Goal: Use online tool/utility: Utilize a website feature to perform a specific function

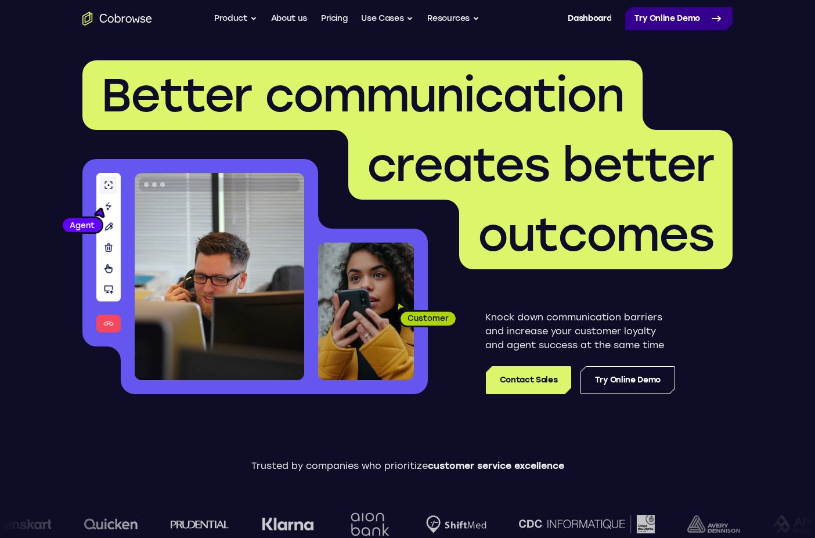
click at [665, 21] on link "Try Online Demo" at bounding box center [678, 18] width 107 height 23
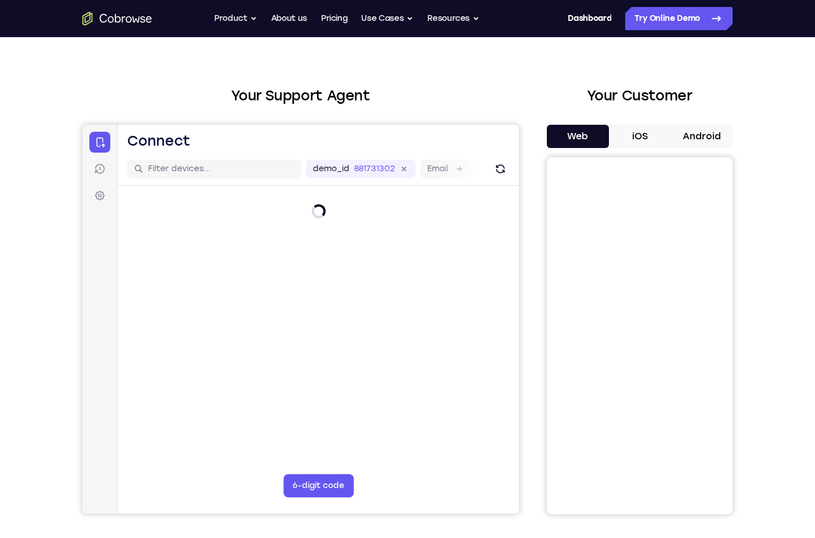
scroll to position [30, 0]
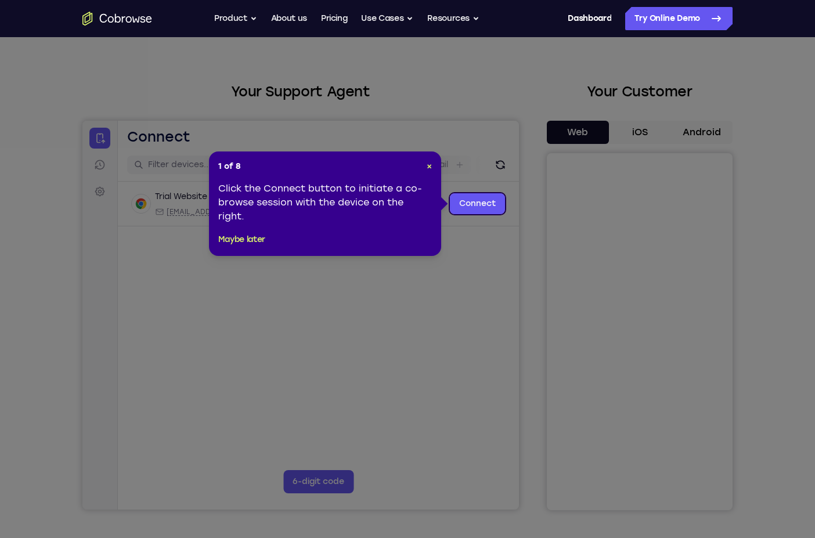
drag, startPoint x: 470, startPoint y: 215, endPoint x: 387, endPoint y: 93, distance: 147.2
click at [470, 215] on icon at bounding box center [407, 269] width 815 height 538
click at [470, 209] on link "Connect" at bounding box center [477, 203] width 55 height 21
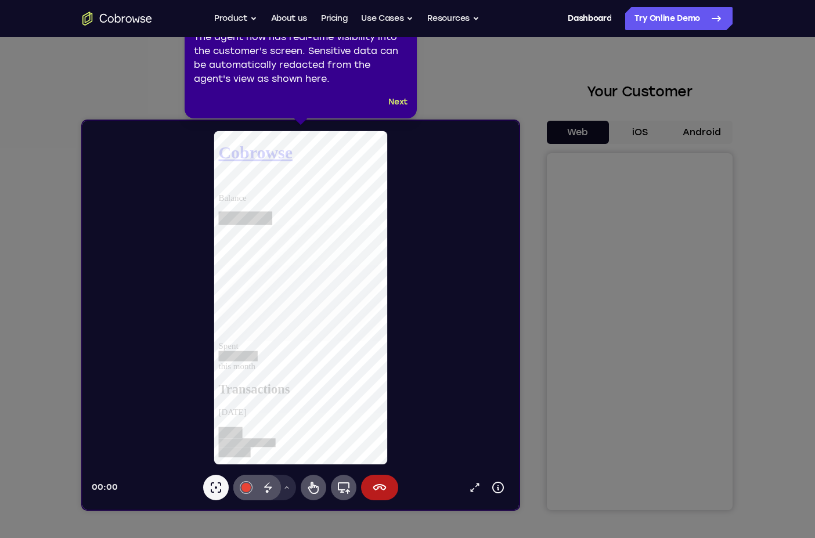
scroll to position [0, 0]
click at [397, 98] on button "Next" at bounding box center [397, 102] width 19 height 14
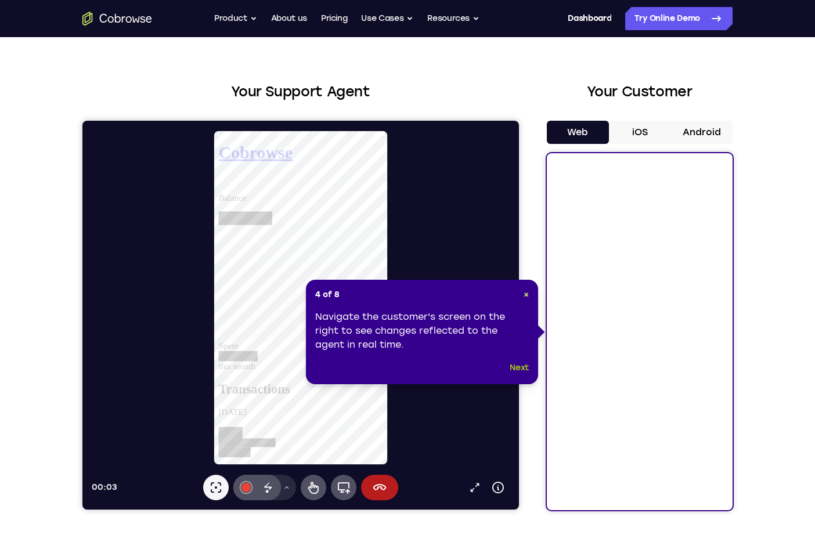
click at [518, 369] on button "Next" at bounding box center [519, 368] width 19 height 14
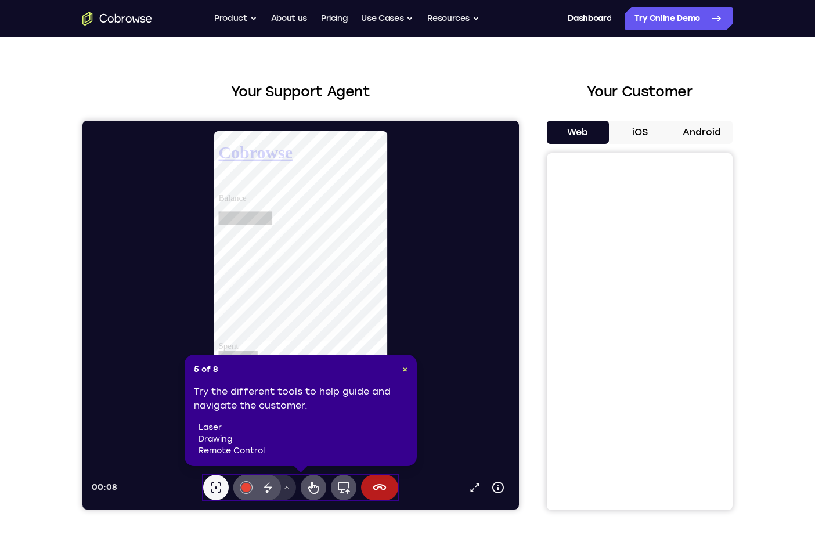
click at [291, 488] on button "Drawing tools menu" at bounding box center [286, 488] width 19 height 26
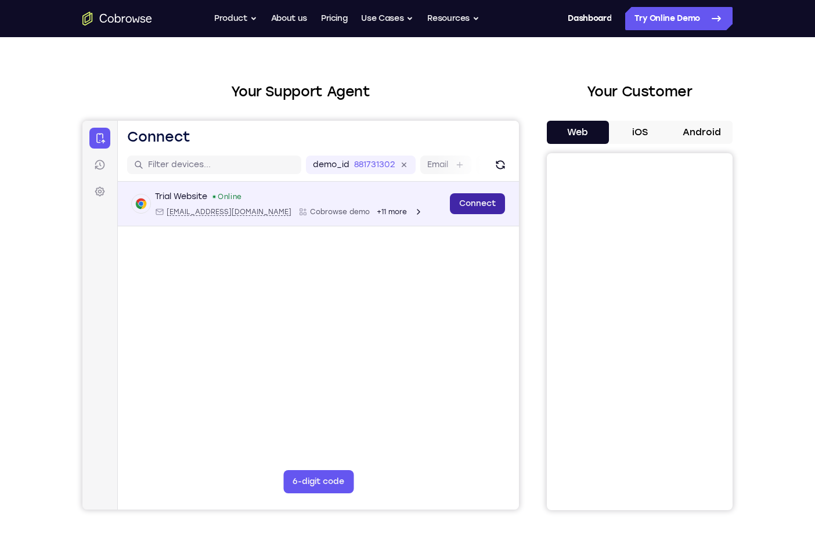
click at [484, 206] on link "Connect" at bounding box center [477, 203] width 55 height 21
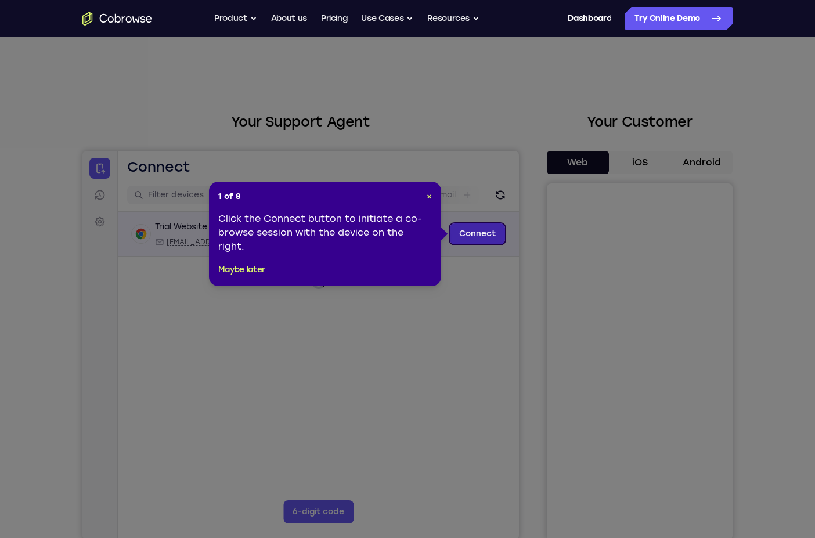
click at [477, 235] on link "Connect" at bounding box center [477, 234] width 55 height 21
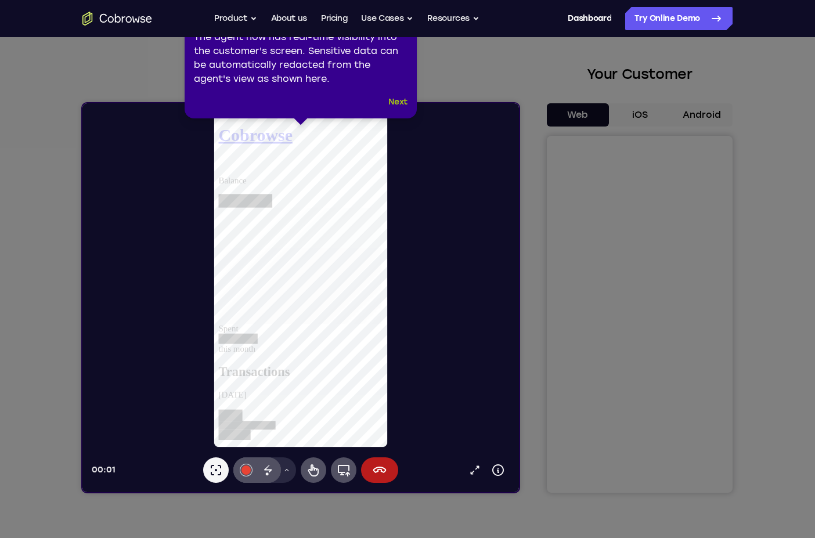
click at [399, 100] on button "Next" at bounding box center [397, 102] width 19 height 14
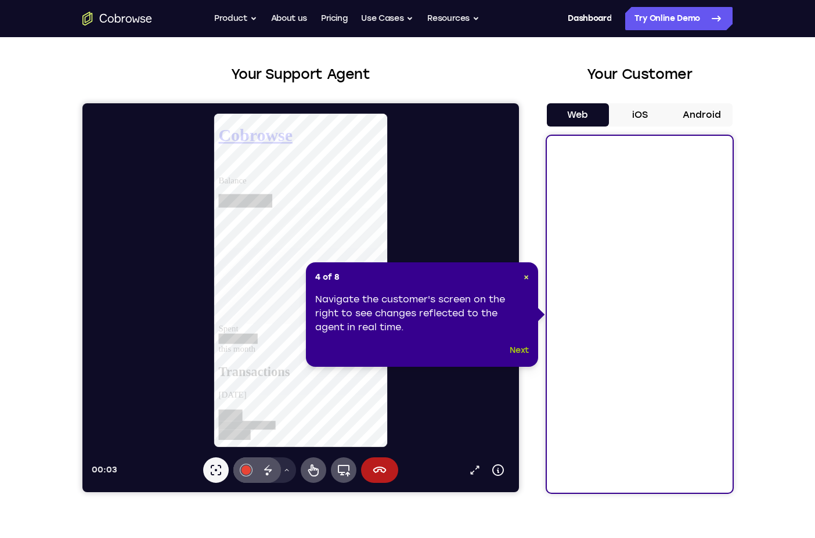
click at [520, 353] on button "Next" at bounding box center [519, 351] width 19 height 14
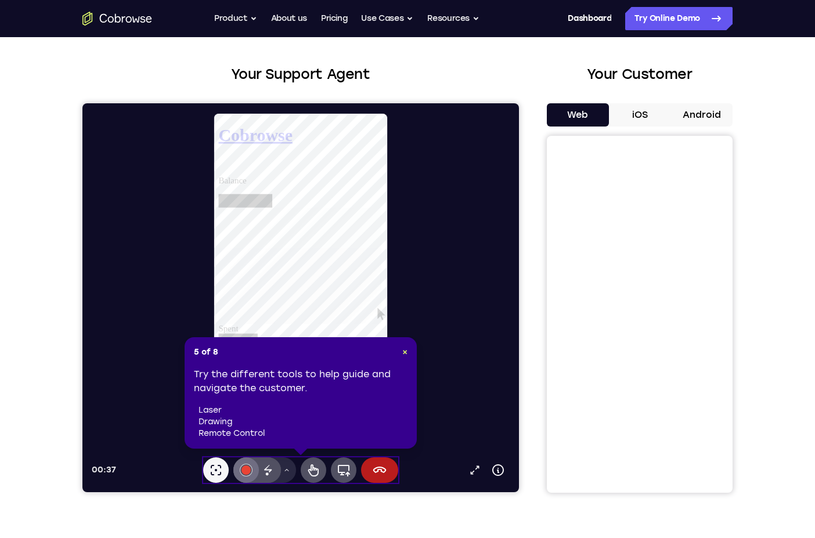
click at [243, 469] on div at bounding box center [246, 470] width 9 height 9
click at [217, 473] on icon at bounding box center [216, 470] width 14 height 14
click at [310, 474] on icon at bounding box center [313, 470] width 10 height 12
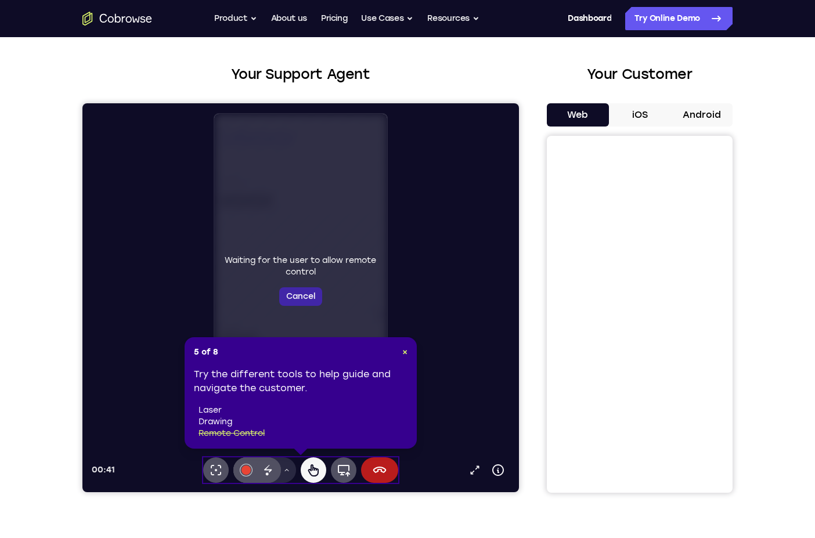
click at [316, 303] on button "Cancel" at bounding box center [300, 296] width 43 height 19
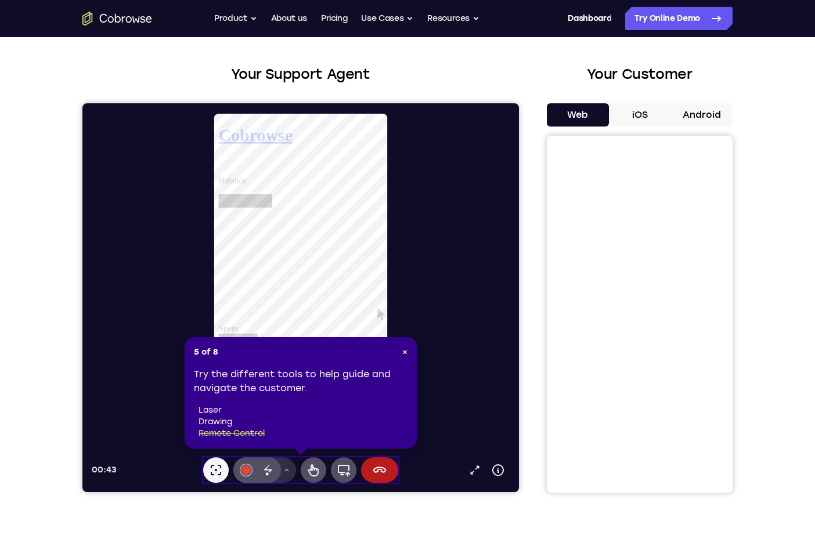
click at [286, 474] on button "Drawing tools menu" at bounding box center [286, 470] width 19 height 26
click at [268, 405] on li "laser" at bounding box center [303, 411] width 209 height 12
click at [264, 471] on icon at bounding box center [268, 470] width 14 height 14
click at [215, 468] on icon at bounding box center [216, 470] width 14 height 14
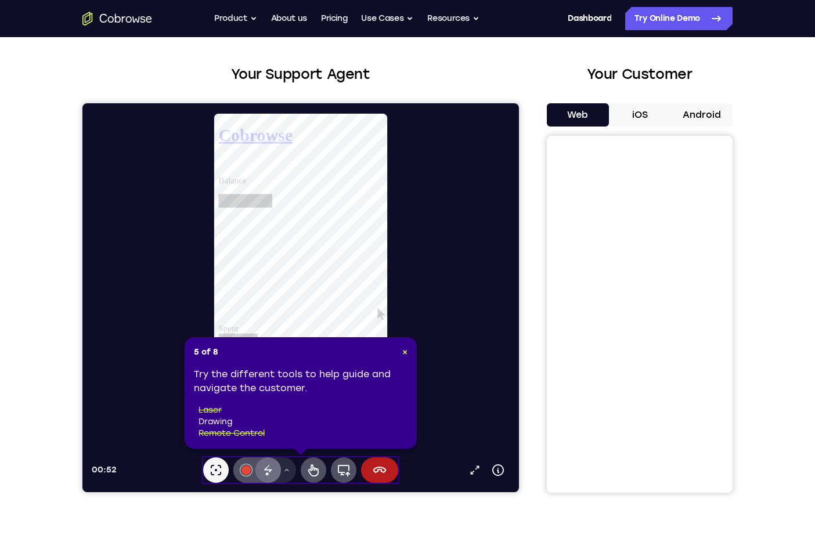
click at [272, 470] on icon at bounding box center [268, 470] width 14 height 14
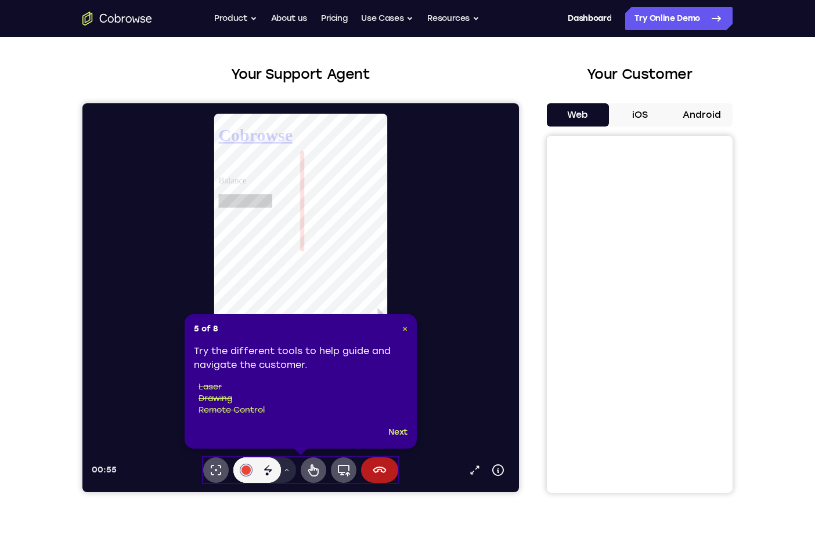
click at [406, 331] on span "×" at bounding box center [404, 329] width 5 height 10
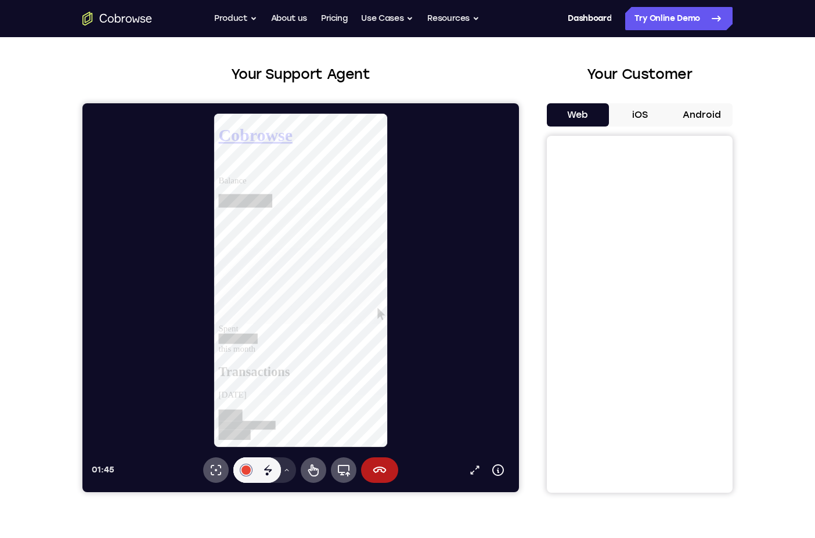
click at [288, 475] on button "Drawing tools menu" at bounding box center [286, 470] width 19 height 26
